Goal: Use online tool/utility: Utilize a website feature to perform a specific function

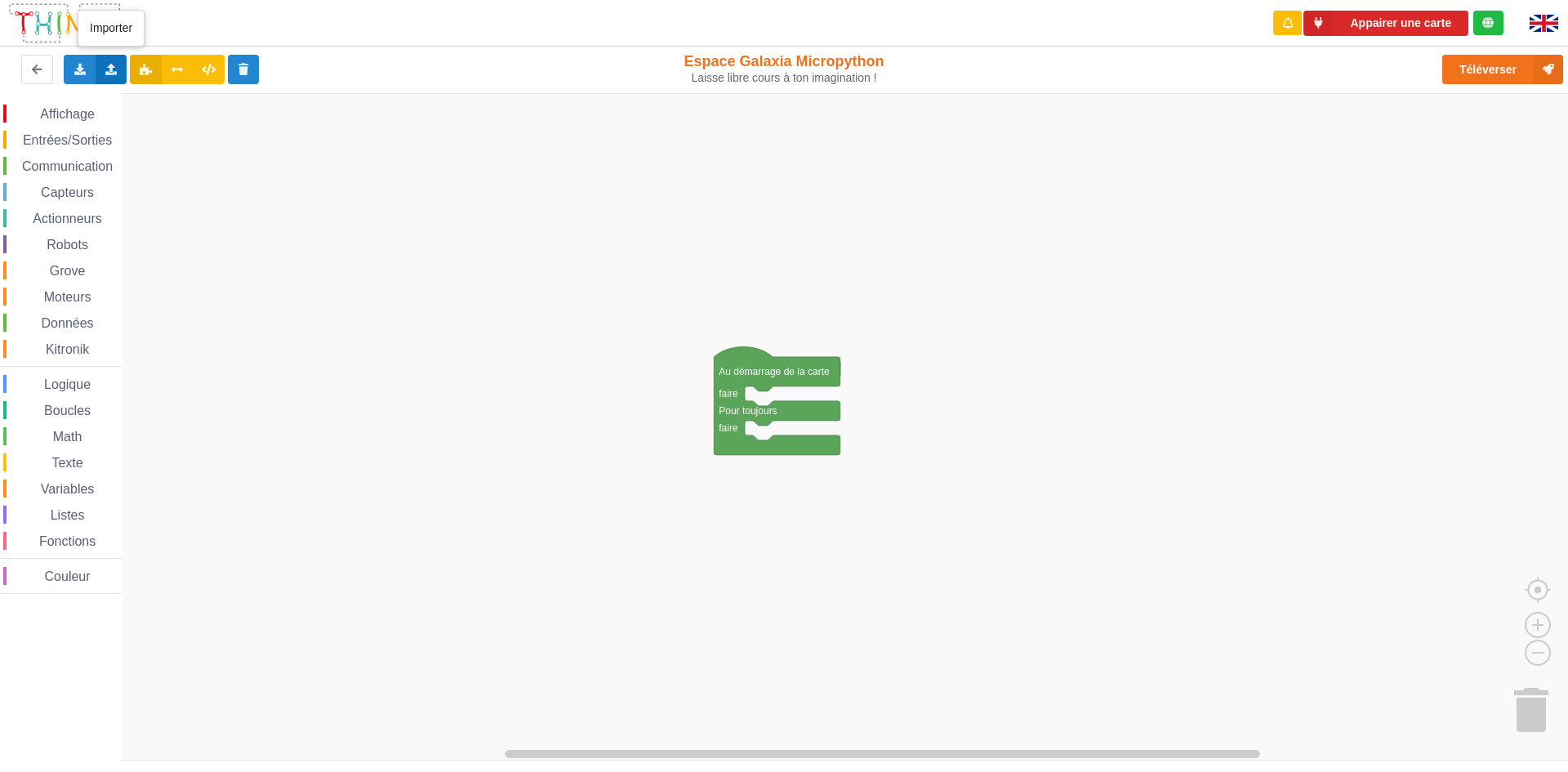
click at [111, 63] on icon at bounding box center [111, 68] width 14 height 10
click at [176, 100] on span "Importer un assemblage de blocs" at bounding box center [225, 100] width 169 height 13
click at [114, 62] on div "Importer un assemblage de blocs Importer du code Python" at bounding box center [111, 70] width 32 height 30
click at [141, 131] on span "Importer du code Python" at bounding box center [203, 129] width 125 height 13
click at [109, 74] on icon at bounding box center [111, 68] width 14 height 10
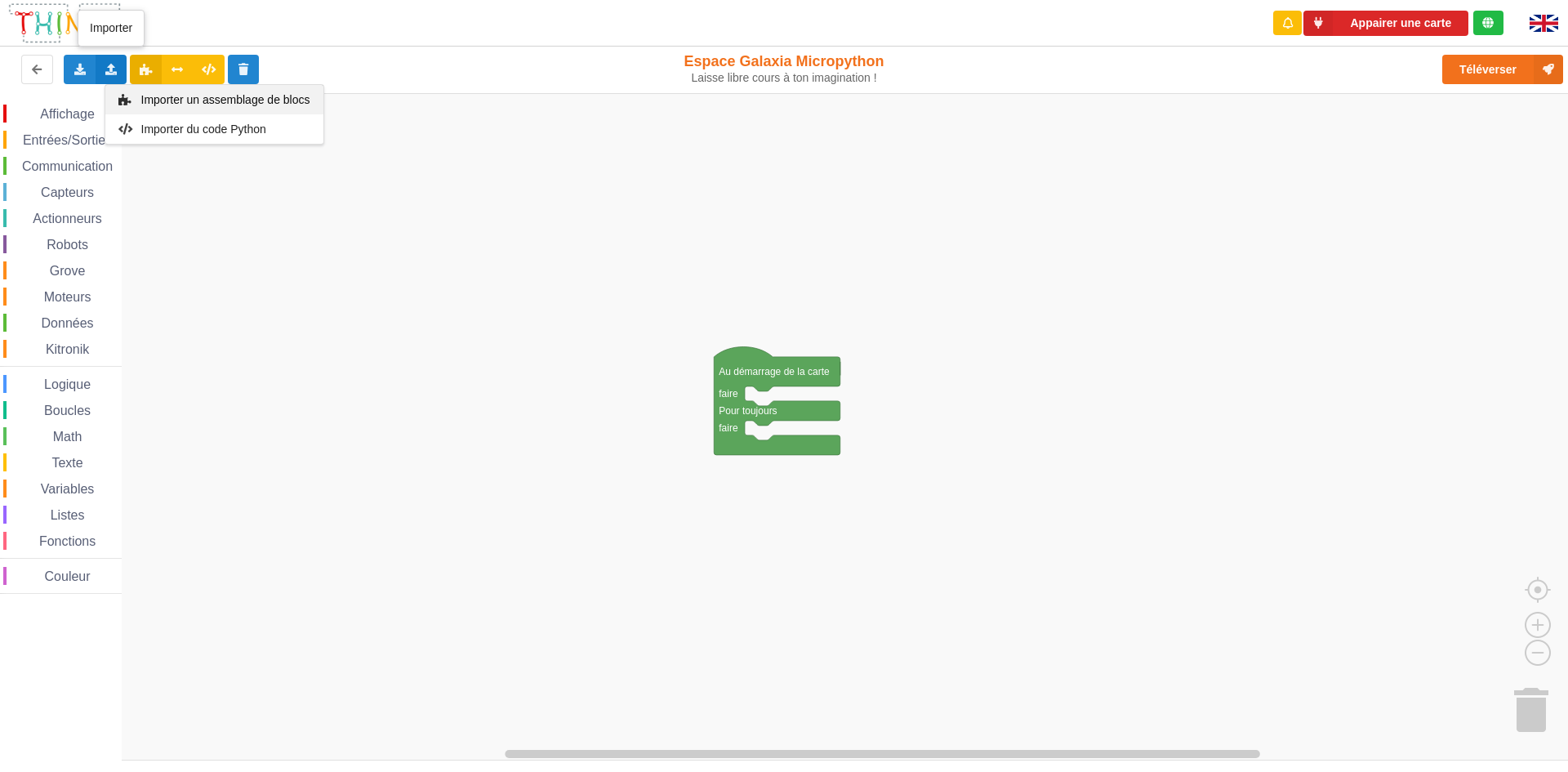
click at [169, 97] on span "Importer un assemblage de blocs" at bounding box center [225, 100] width 169 height 13
click at [119, 76] on div "Importer un assemblage de blocs Importer du code Python" at bounding box center [111, 70] width 32 height 30
click at [240, 93] on span "Importer un assemblage de blocs" at bounding box center [225, 100] width 169 height 13
click at [109, 62] on div "Importer un assemblage de blocs Importer du code Python" at bounding box center [111, 70] width 32 height 30
click at [186, 88] on div "Importer un assemblage de blocs" at bounding box center [214, 100] width 218 height 30
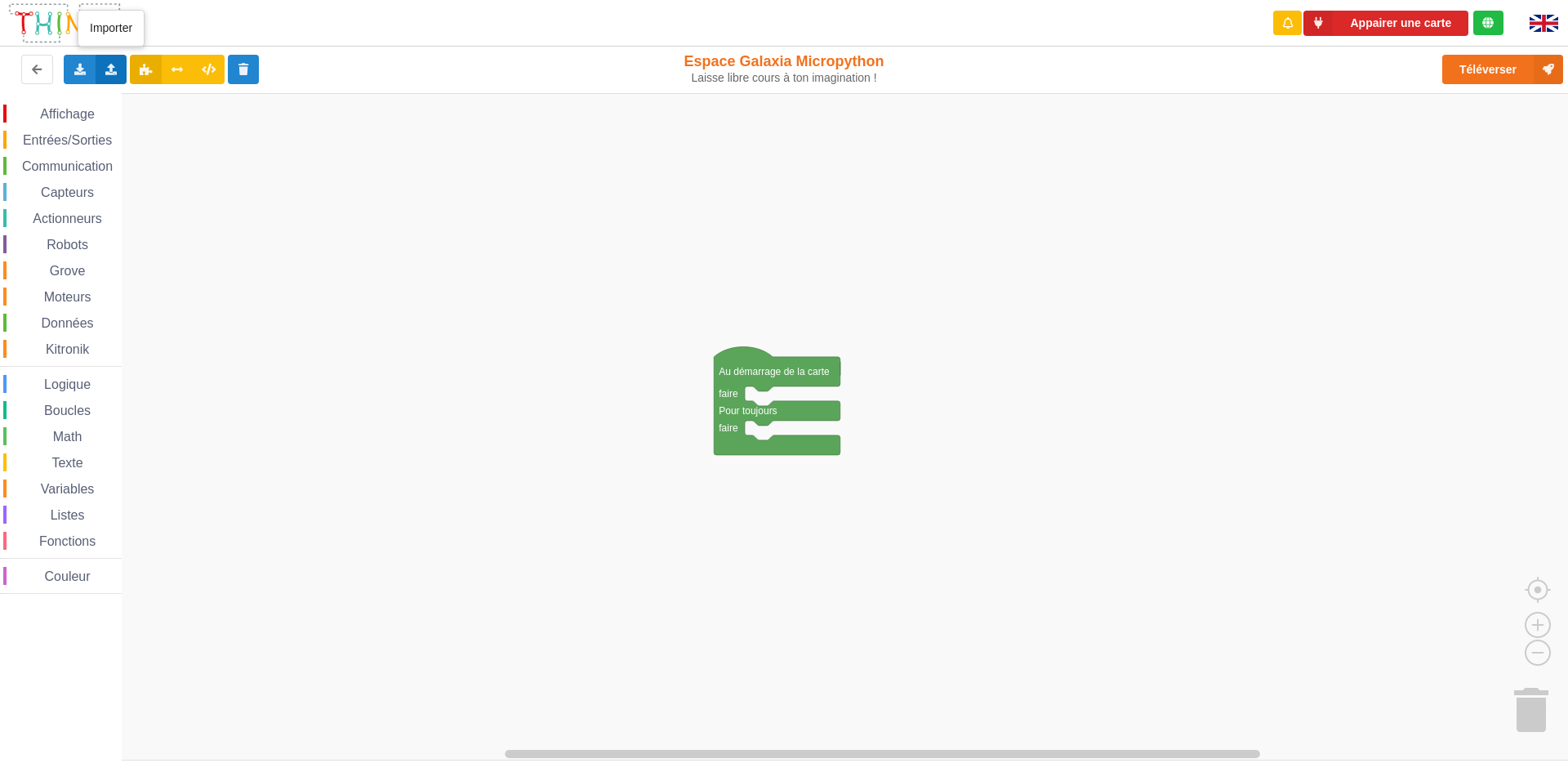
click at [116, 62] on div "Importer un assemblage de blocs Importer du code Python" at bounding box center [111, 70] width 32 height 30
click at [183, 104] on span "Importer un assemblage de blocs" at bounding box center [225, 100] width 169 height 13
click at [112, 69] on icon at bounding box center [111, 68] width 14 height 10
click at [149, 99] on span "Importer un assemblage de blocs" at bounding box center [225, 100] width 169 height 13
click at [115, 69] on icon at bounding box center [111, 68] width 14 height 10
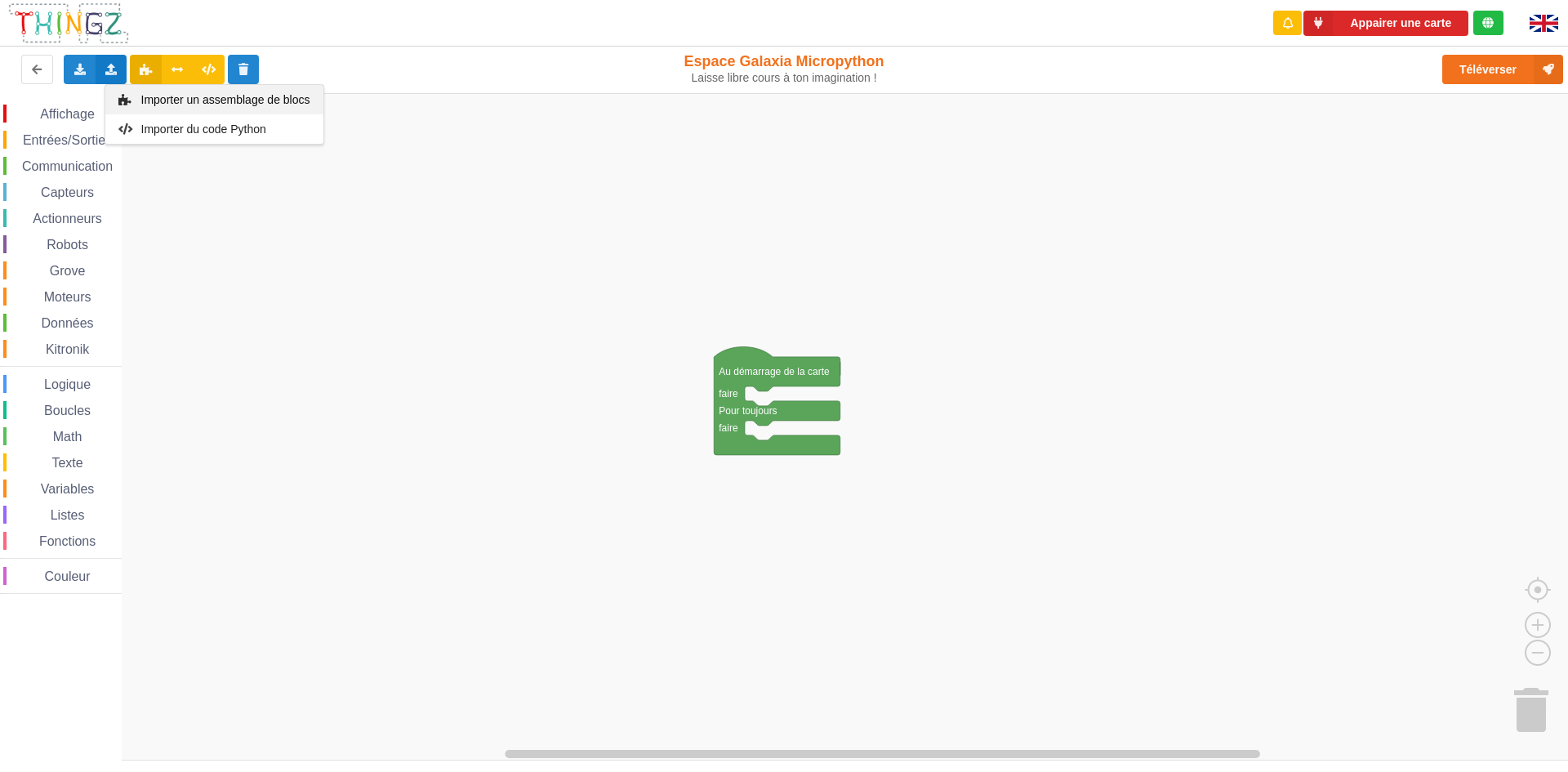
click at [156, 95] on span "Importer un assemblage de blocs" at bounding box center [225, 100] width 169 height 13
click at [109, 63] on icon at bounding box center [111, 68] width 14 height 10
click at [131, 97] on icon at bounding box center [125, 100] width 14 height 11
click at [112, 63] on icon at bounding box center [111, 68] width 14 height 10
click at [160, 93] on span "Importer un assemblage de blocs" at bounding box center [225, 100] width 169 height 13
